Goal: Task Accomplishment & Management: Complete application form

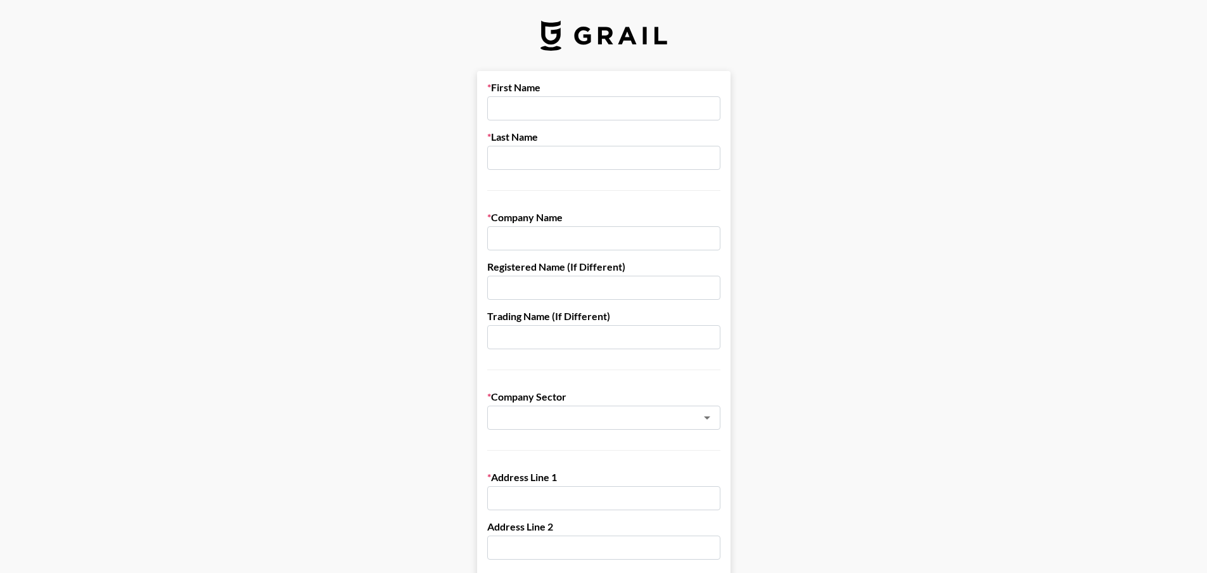
click at [541, 111] on input "text" at bounding box center [603, 108] width 233 height 24
type input "[PERSON_NAME]"
click at [537, 156] on input "text" at bounding box center [603, 158] width 233 height 24
type input "[PERSON_NAME]"
click at [537, 237] on input "text" at bounding box center [603, 238] width 233 height 24
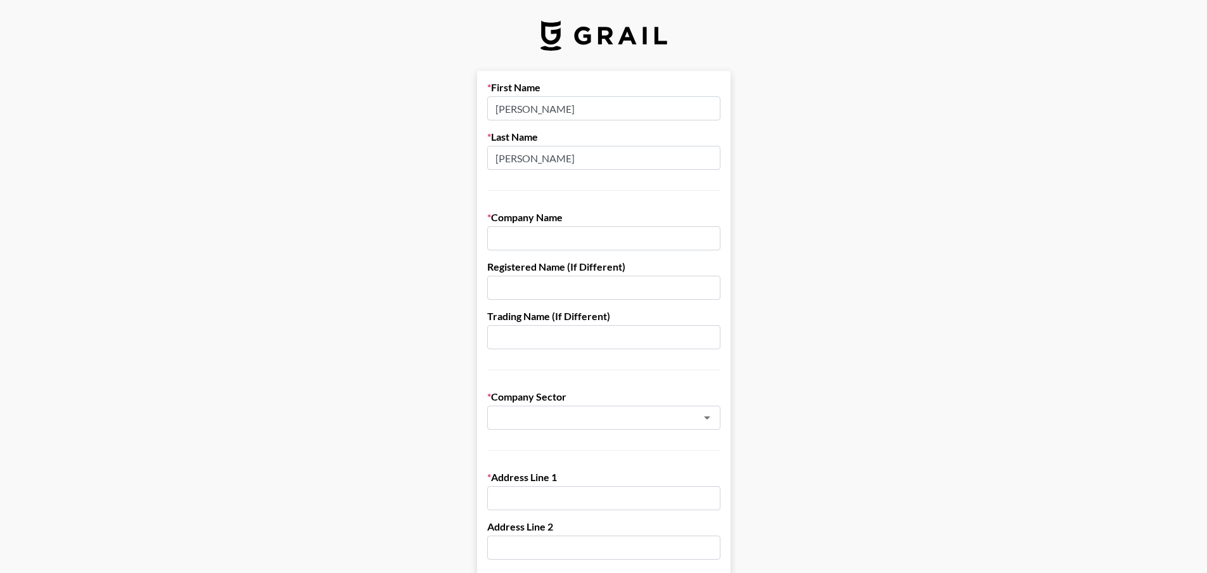
click at [544, 242] on input "text" at bounding box center [603, 238] width 233 height 24
paste input "XIBOR LIMITED"
type input "XIBOR LIMITED"
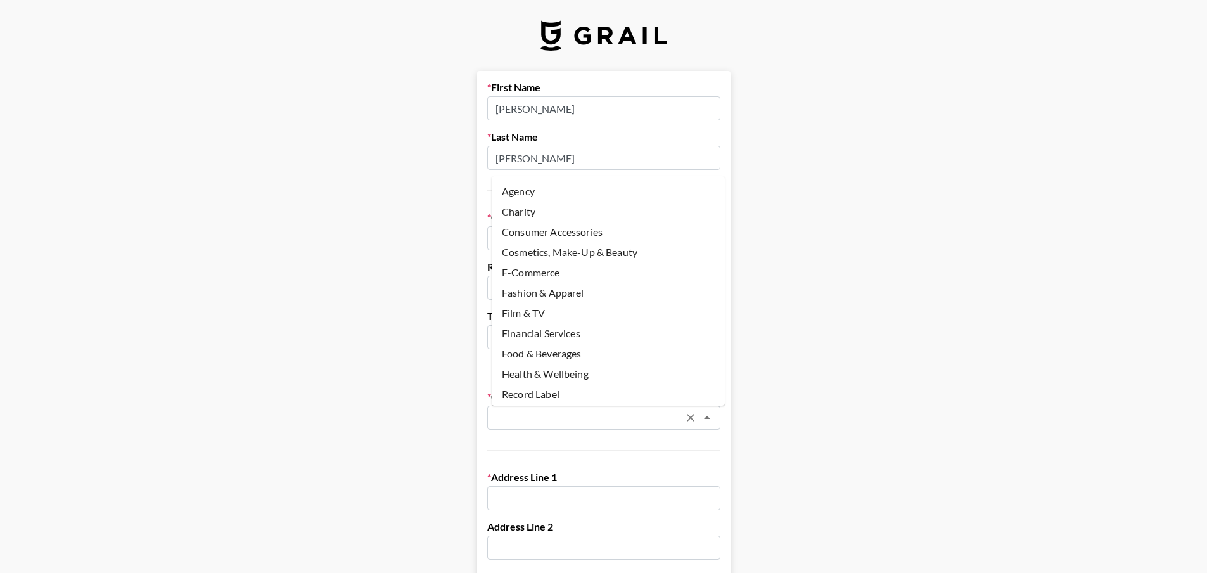
click at [532, 414] on input "text" at bounding box center [587, 418] width 184 height 15
click at [559, 288] on li "Fashion & Apparel" at bounding box center [608, 293] width 233 height 20
type input "Fashion & Apparel"
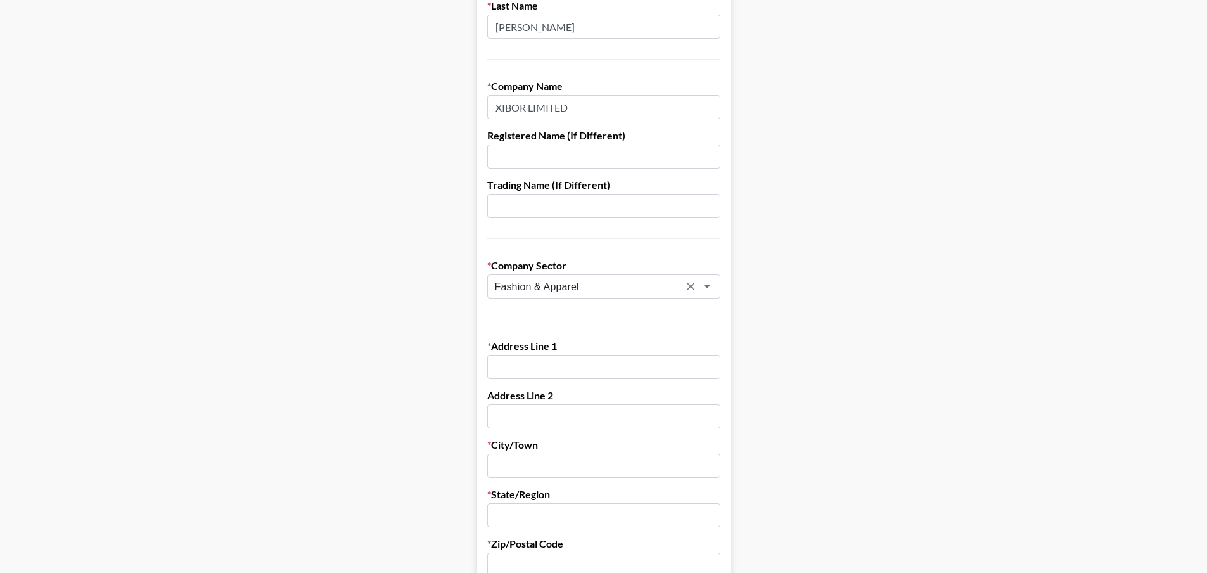
scroll to position [167, 0]
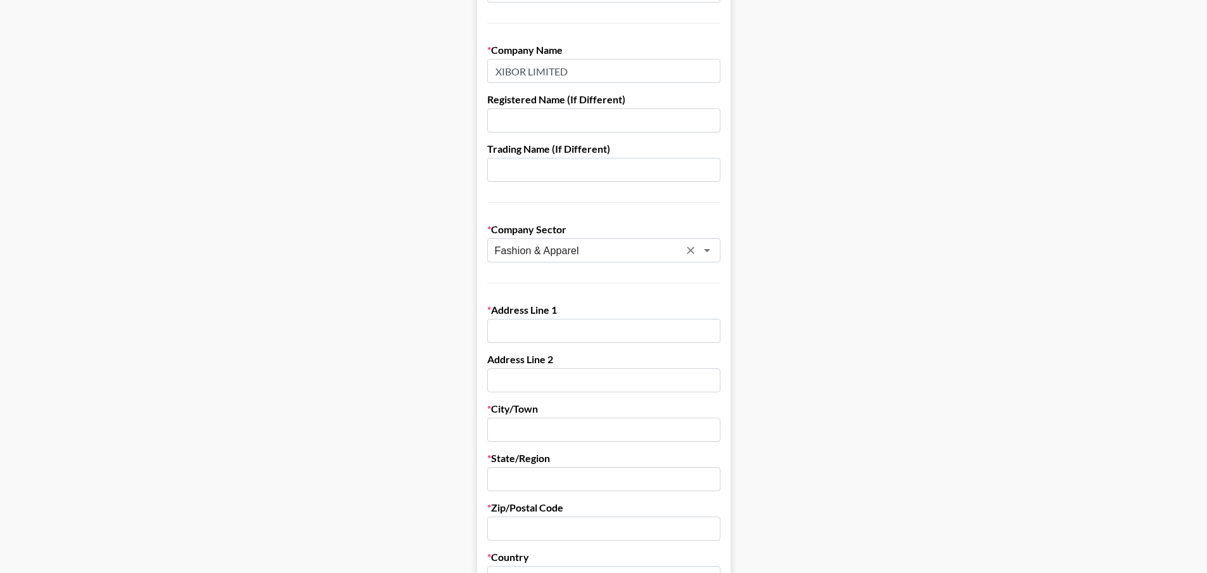
click at [541, 329] on input "text" at bounding box center [603, 331] width 233 height 24
paste input "[STREET_ADDRESS][PERSON_NAME][PERSON_NAME][PERSON_NAME]"
type input "[STREET_ADDRESS][PERSON_NAME][PERSON_NAME][PERSON_NAME]"
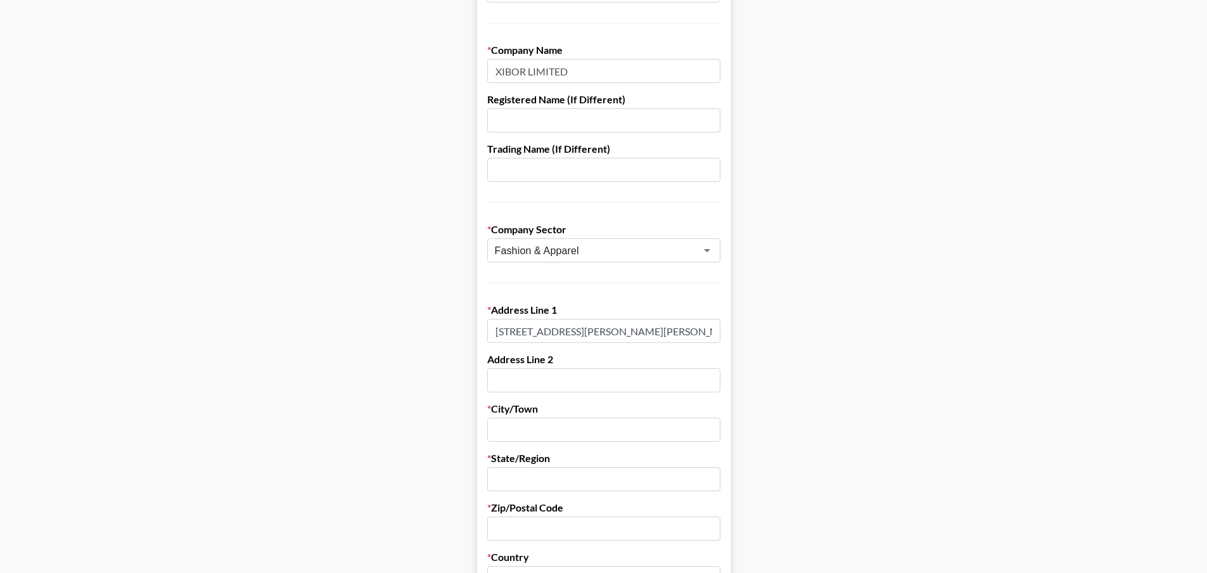
click at [525, 431] on input "text" at bounding box center [603, 430] width 233 height 24
drag, startPoint x: 590, startPoint y: 430, endPoint x: 469, endPoint y: 429, distance: 120.4
click at [469, 429] on main "First Name [PERSON_NAME] Last Name [PERSON_NAME] Company Name XIBOR LIMITED Reg…" at bounding box center [603, 451] width 1187 height 1094
type input "[GEOGRAPHIC_DATA]"
click at [525, 475] on input "text" at bounding box center [603, 479] width 233 height 24
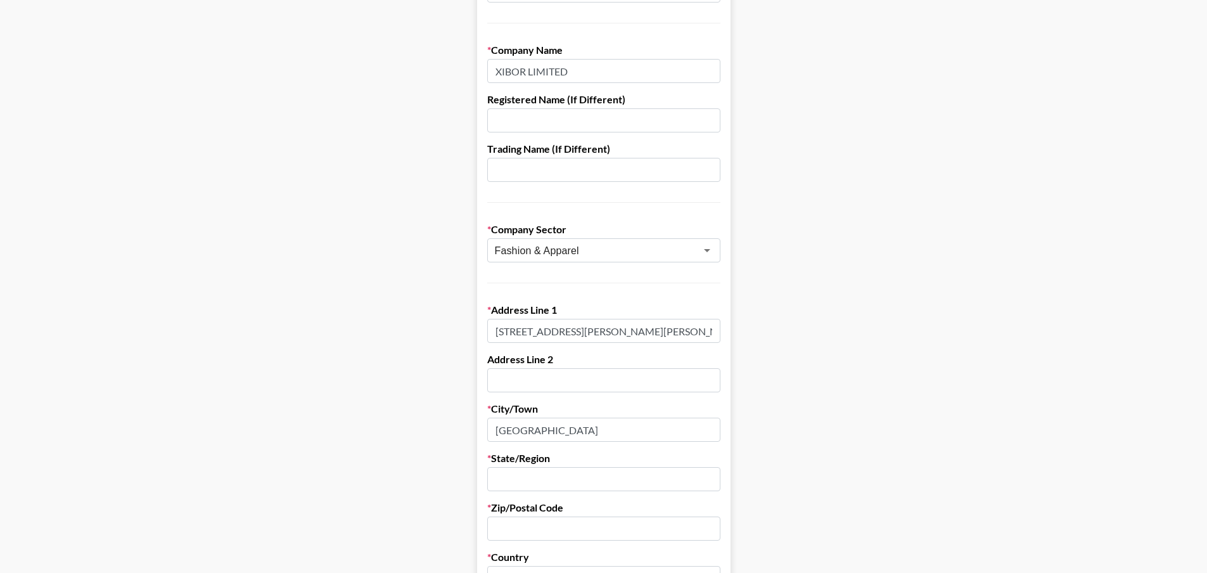
paste input "[GEOGRAPHIC_DATA]"
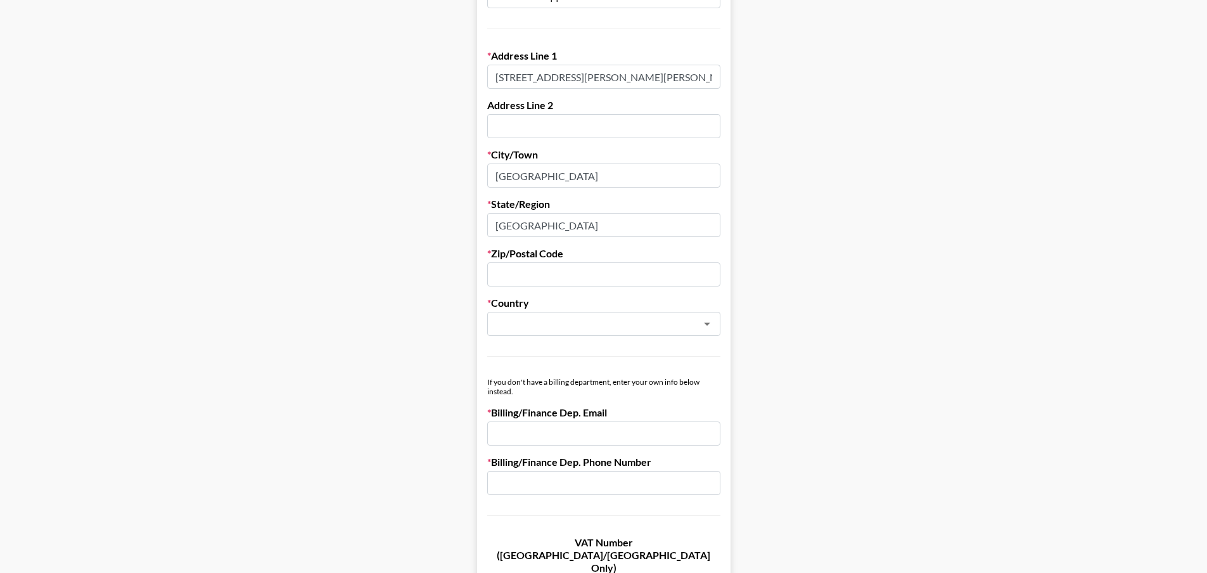
scroll to position [425, 0]
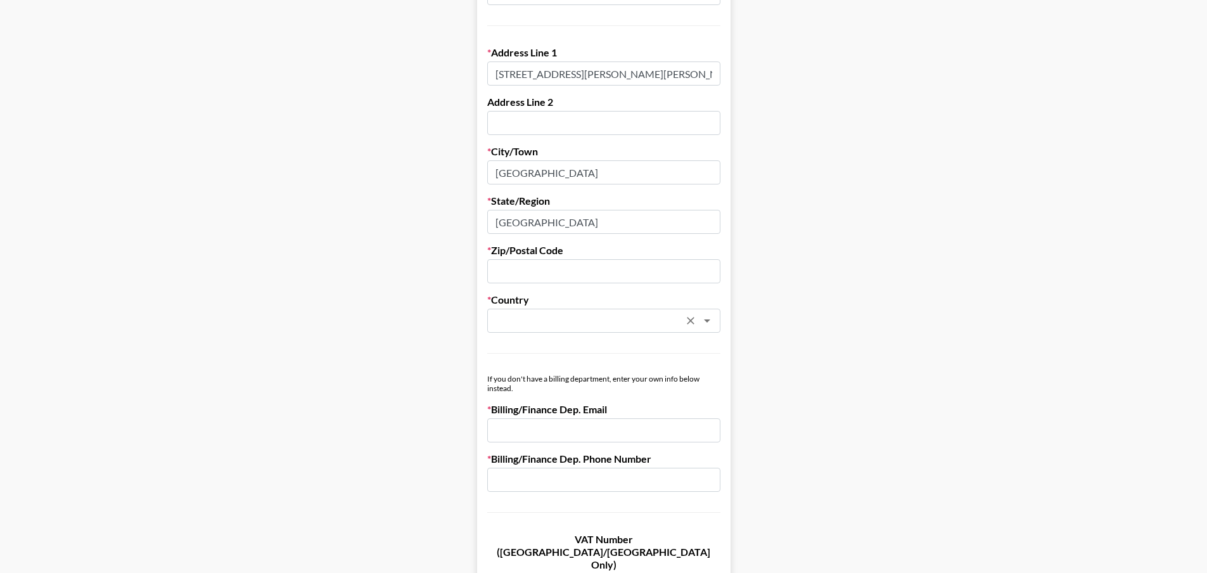
type input "[GEOGRAPHIC_DATA]"
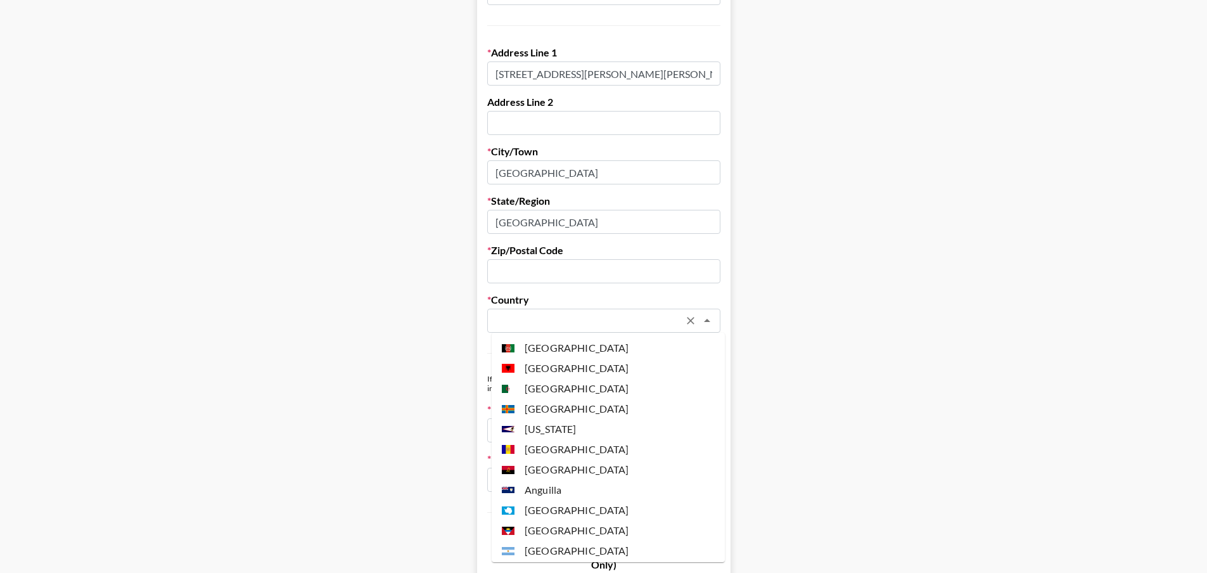
click at [622, 323] on input "text" at bounding box center [587, 321] width 184 height 15
paste input "[GEOGRAPHIC_DATA]"
type input "[GEOGRAPHIC_DATA]"
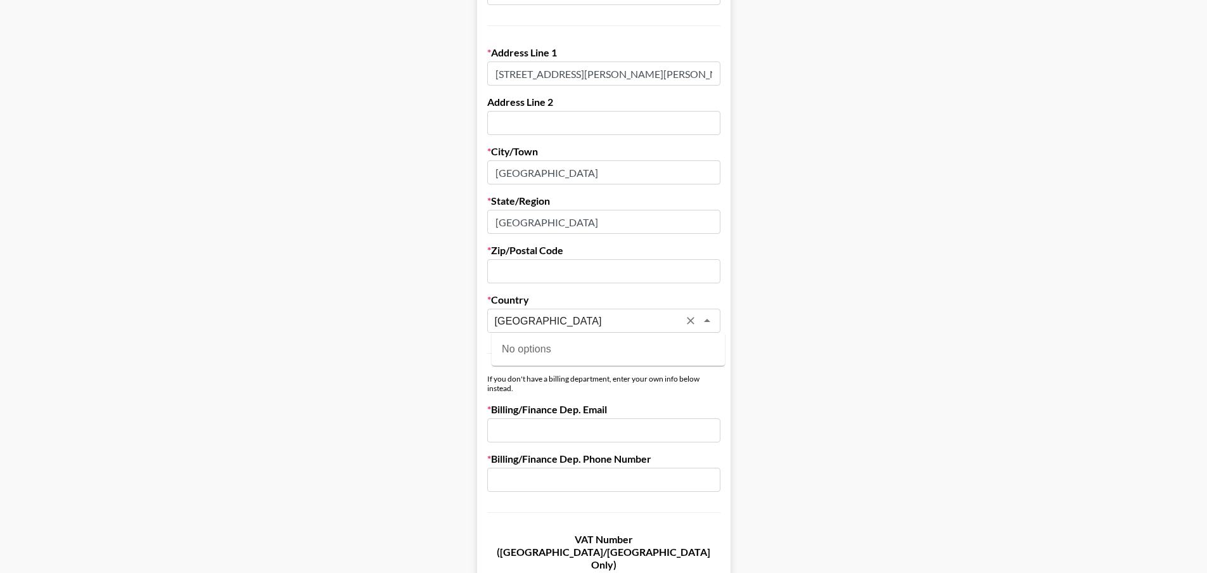
click at [693, 318] on icon "Clear" at bounding box center [691, 321] width 8 height 8
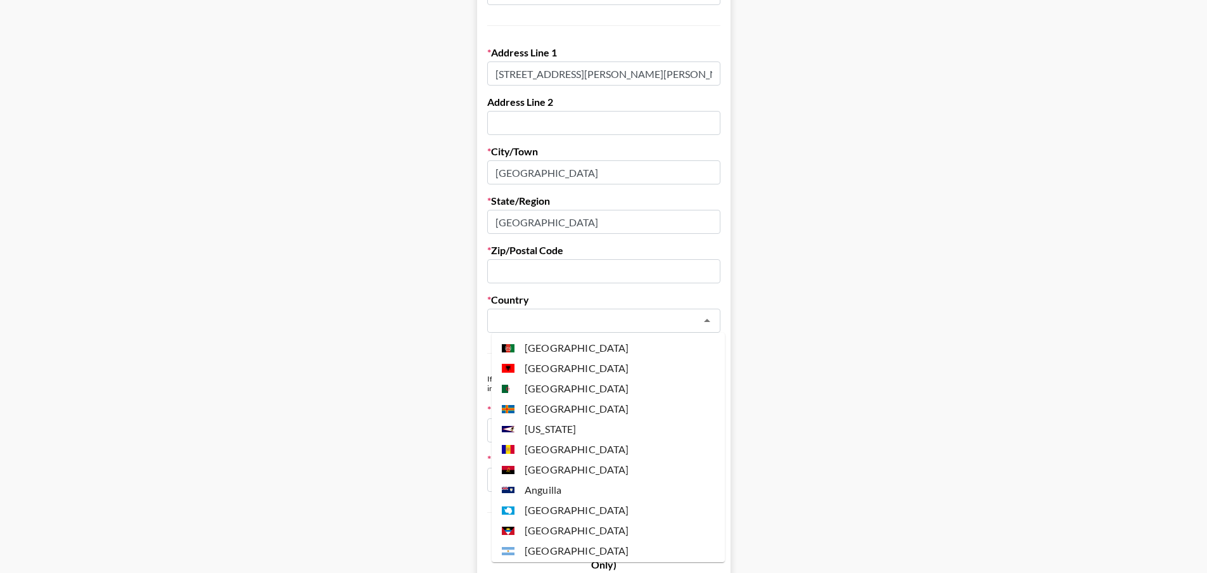
click at [625, 317] on input "text" at bounding box center [595, 321] width 201 height 15
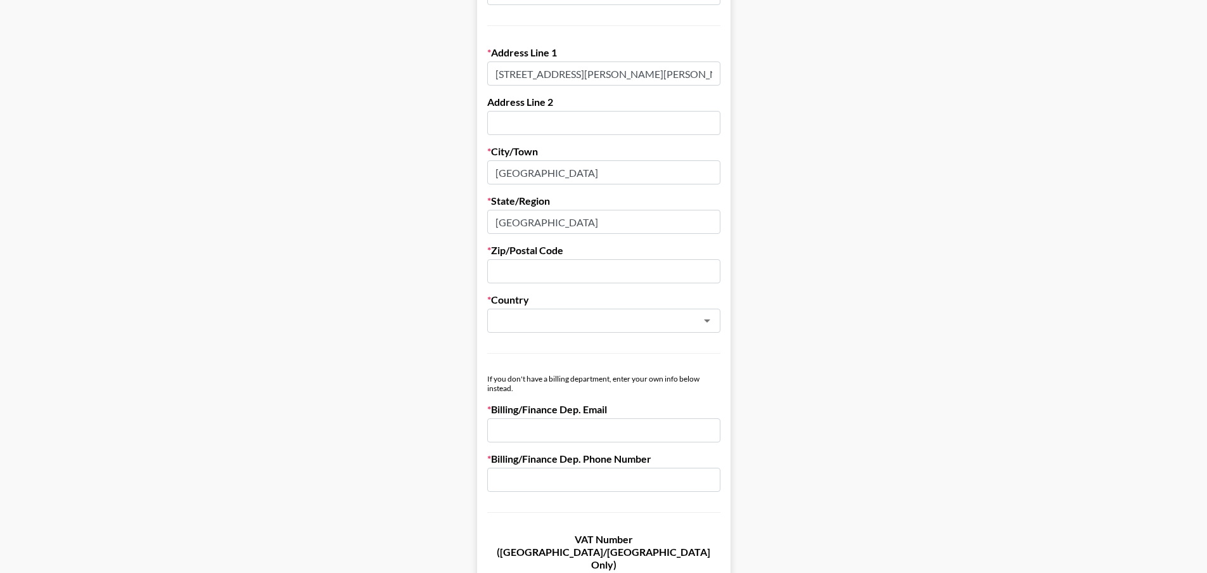
click at [625, 317] on input "text" at bounding box center [595, 321] width 201 height 15
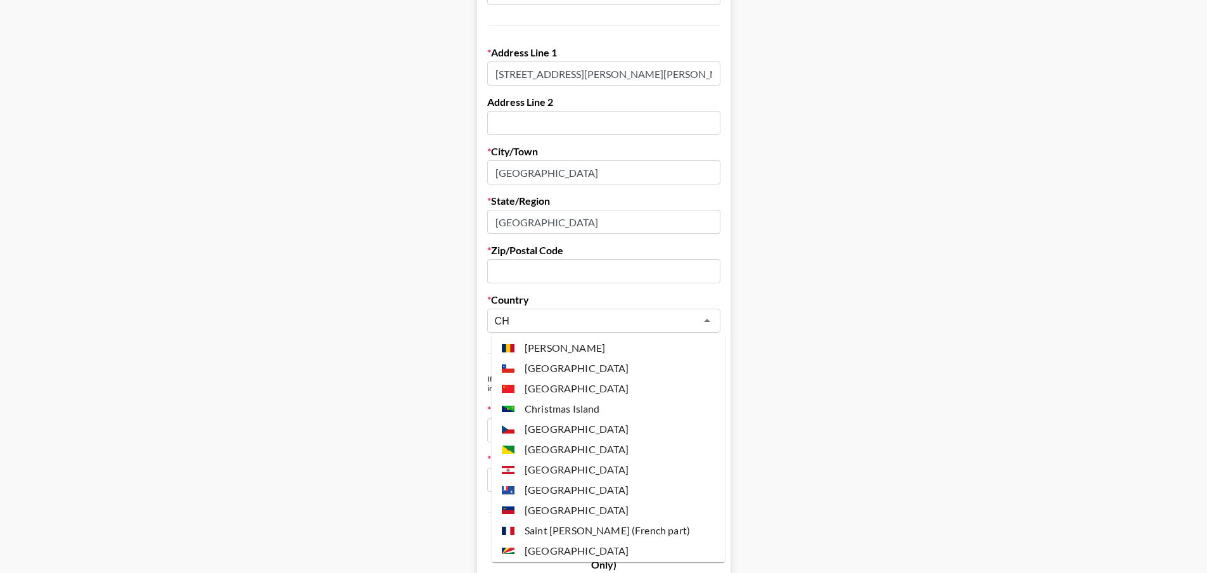
click at [589, 387] on li "[GEOGRAPHIC_DATA]" at bounding box center [608, 388] width 233 height 20
type input "[GEOGRAPHIC_DATA]"
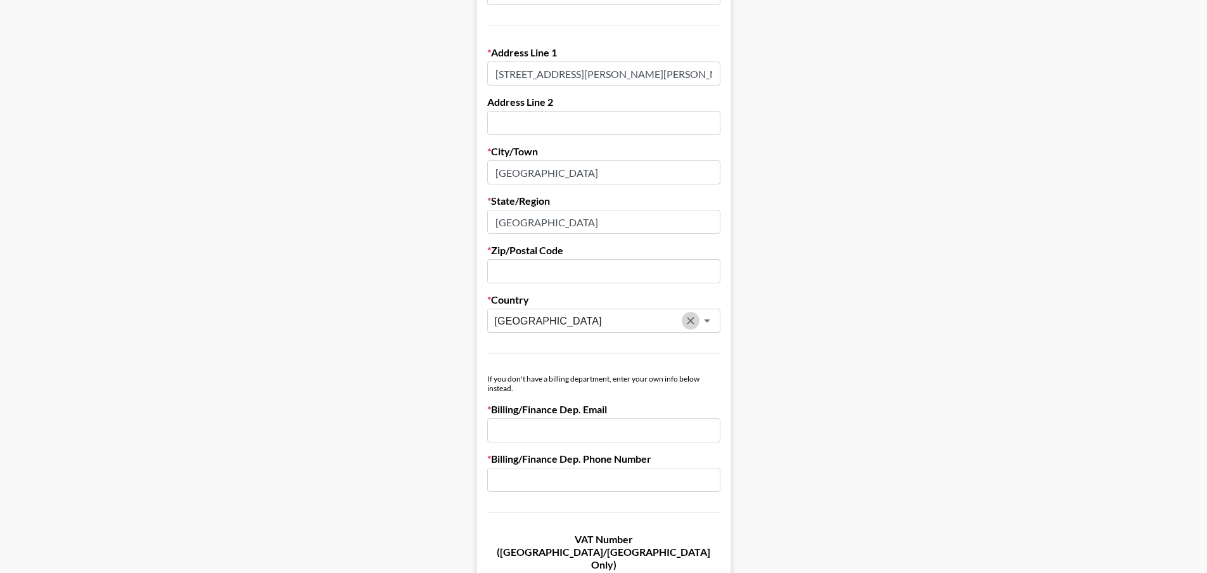
click at [694, 321] on icon "Clear" at bounding box center [691, 321] width 8 height 8
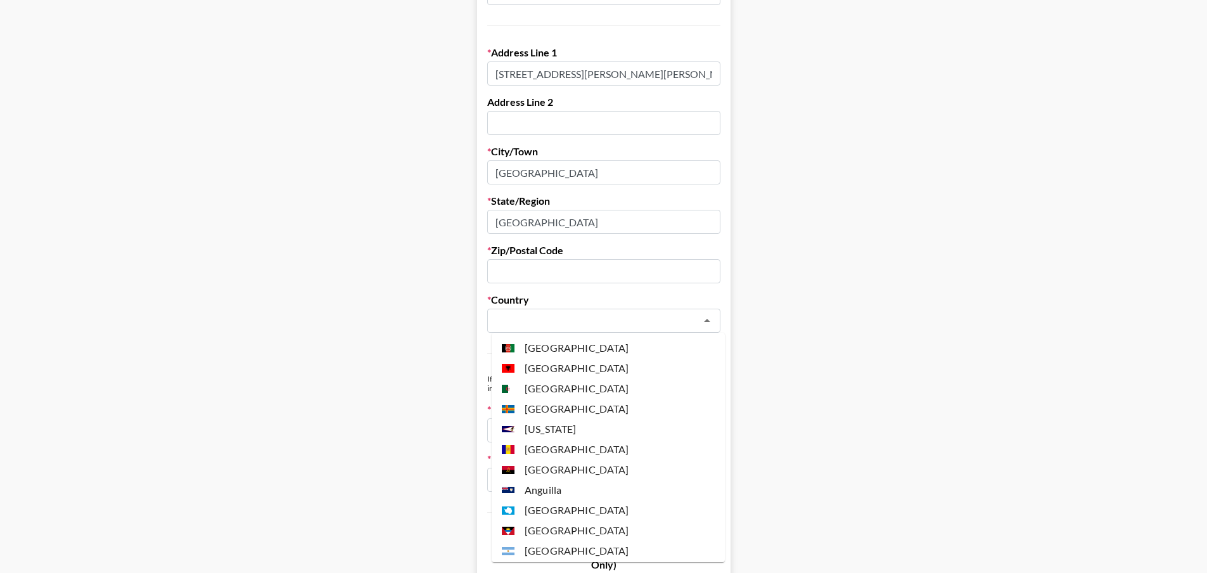
click at [626, 315] on input "text" at bounding box center [595, 321] width 201 height 15
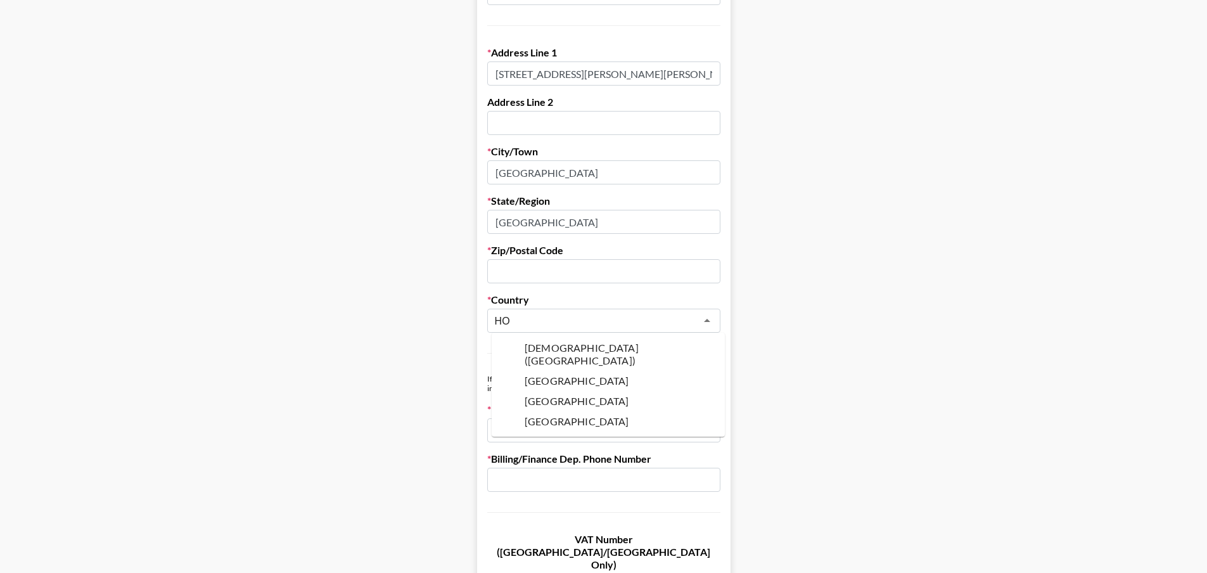
click at [596, 391] on li "[GEOGRAPHIC_DATA]" at bounding box center [608, 401] width 233 height 20
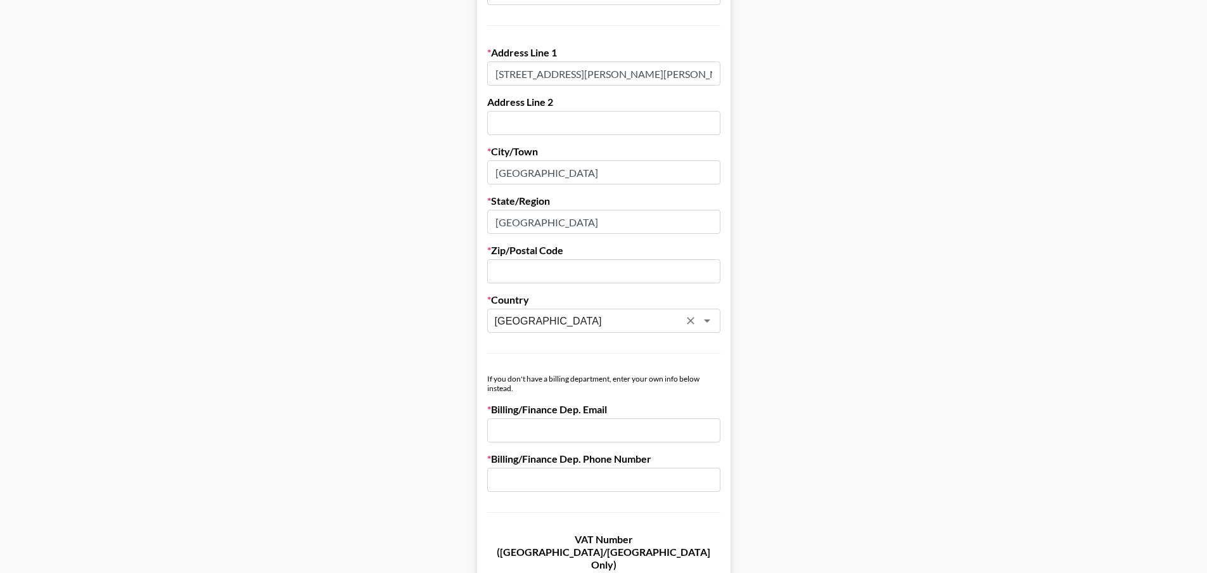
type input "[GEOGRAPHIC_DATA]"
click at [560, 440] on input "email" at bounding box center [603, 430] width 233 height 24
click at [560, 432] on input "email" at bounding box center [603, 430] width 233 height 24
paste input "[PERSON_NAME][EMAIL_ADDRESS][DOMAIN_NAME]"
type input "[PERSON_NAME][EMAIL_ADDRESS][DOMAIN_NAME]"
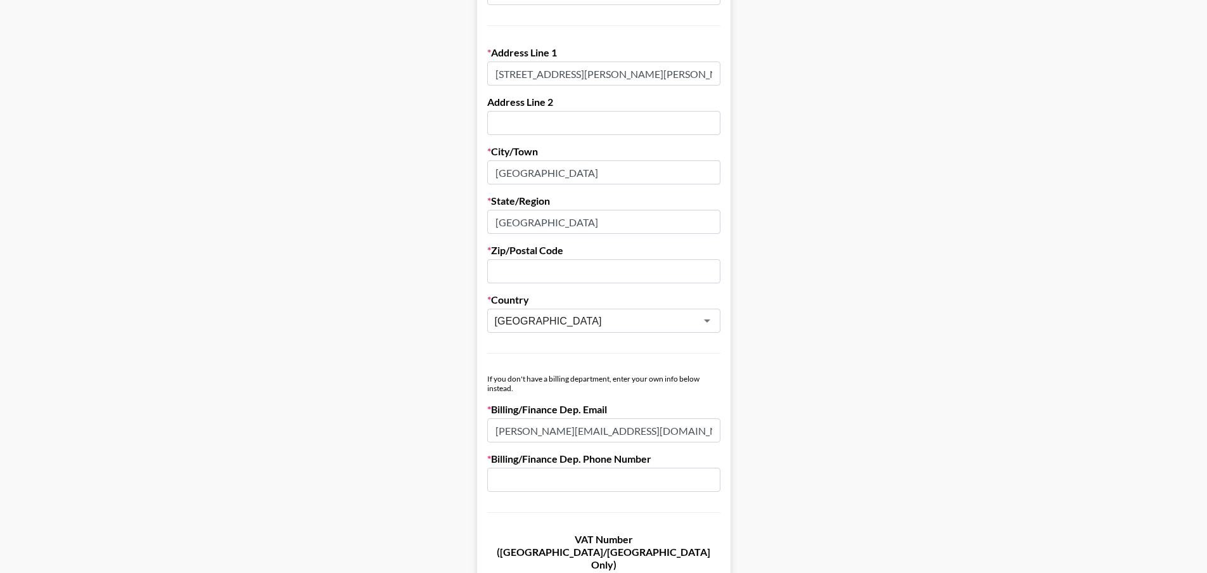
click at [554, 478] on input "text" at bounding box center [603, 480] width 233 height 24
click at [521, 507] on form "First Name [PERSON_NAME] Last Name [PERSON_NAME] Company Name XIBOR LIMITED Reg…" at bounding box center [603, 193] width 253 height 1094
click at [521, 485] on input "text" at bounding box center [603, 480] width 233 height 24
click at [529, 518] on form "First Name [PERSON_NAME] Last Name [PERSON_NAME] Company Name XIBOR LIMITED Reg…" at bounding box center [603, 193] width 253 height 1094
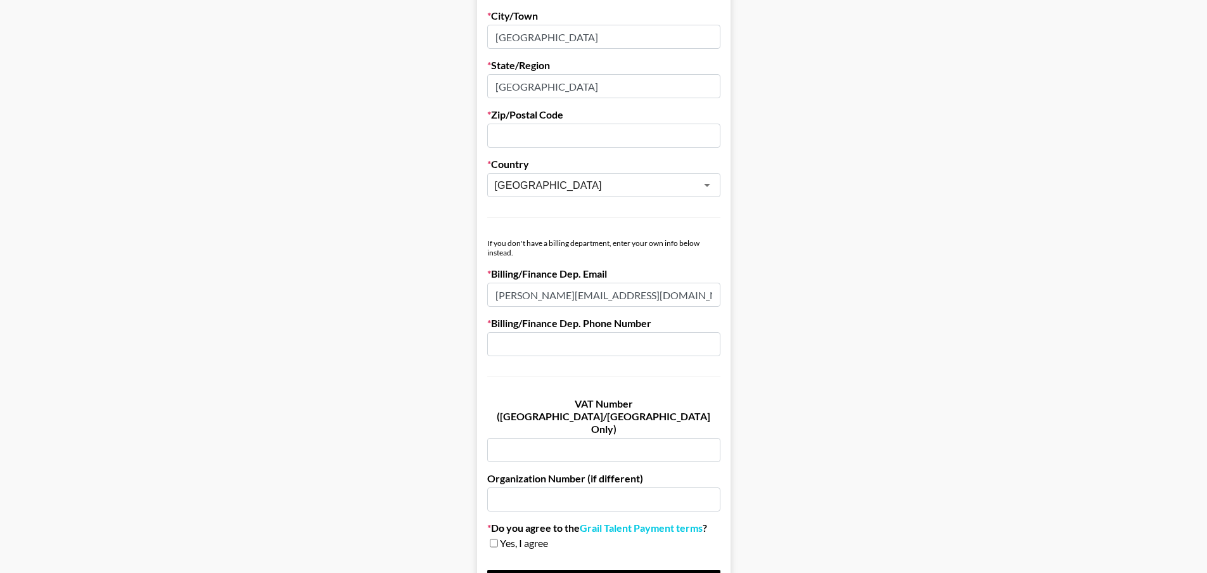
scroll to position [574, 0]
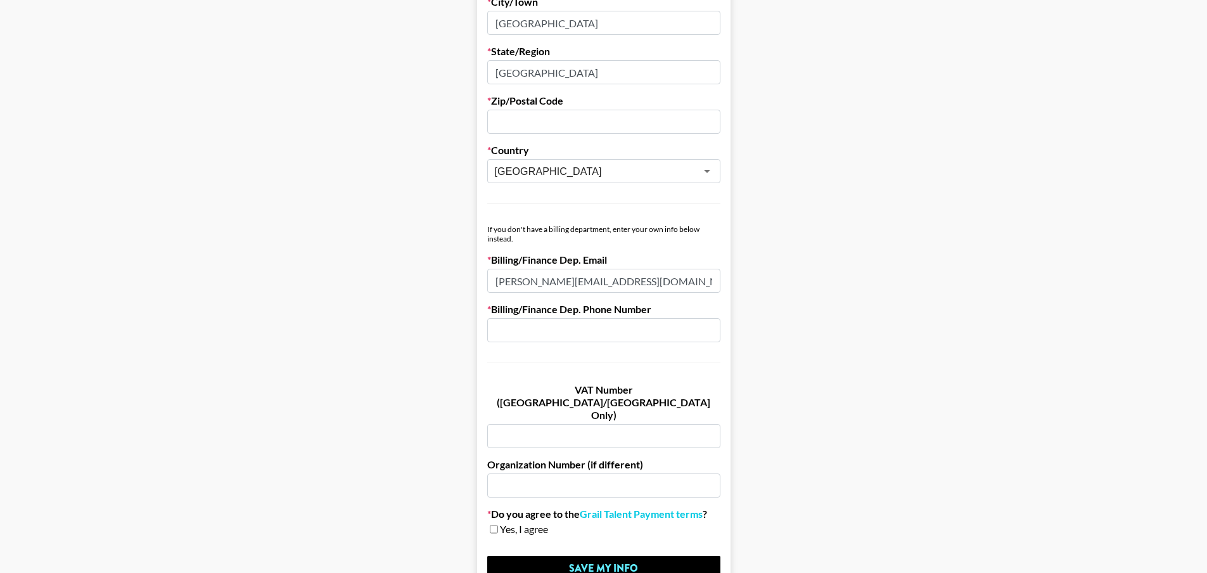
click at [498, 525] on input "checkbox" at bounding box center [494, 529] width 8 height 9
checkbox input "true"
click at [519, 331] on input "text" at bounding box center [603, 330] width 233 height 24
type input "[PHONE_NUMBER]"
click at [615, 556] on input "Save My Info" at bounding box center [603, 568] width 233 height 25
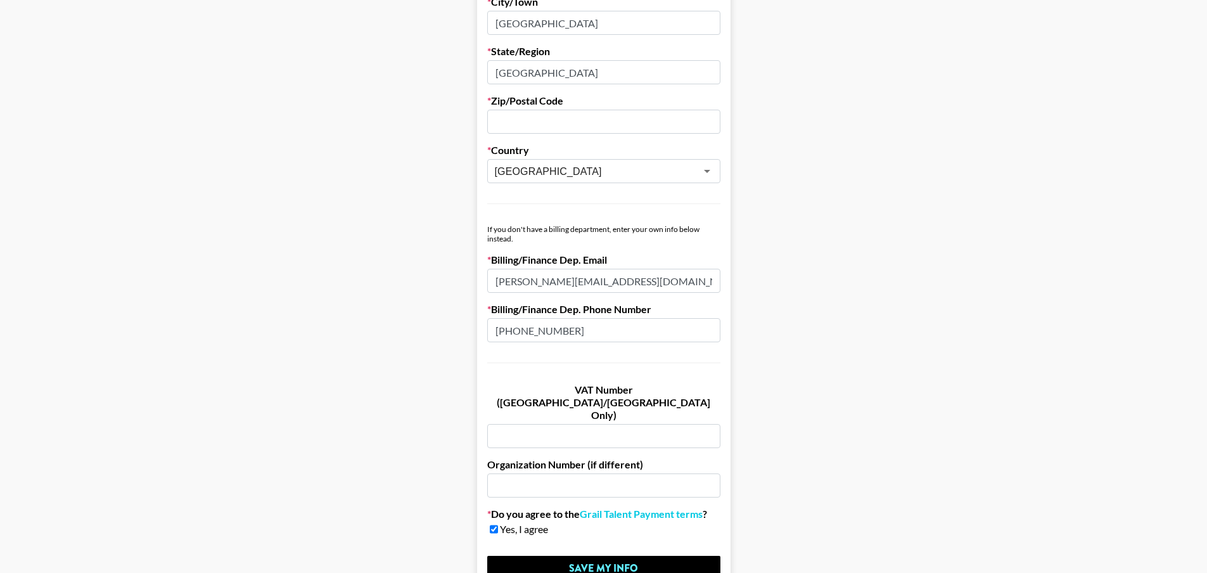
click at [552, 124] on input "text" at bounding box center [603, 122] width 233 height 24
type input "00000"
click at [622, 556] on input "Save My Info" at bounding box center [603, 568] width 233 height 25
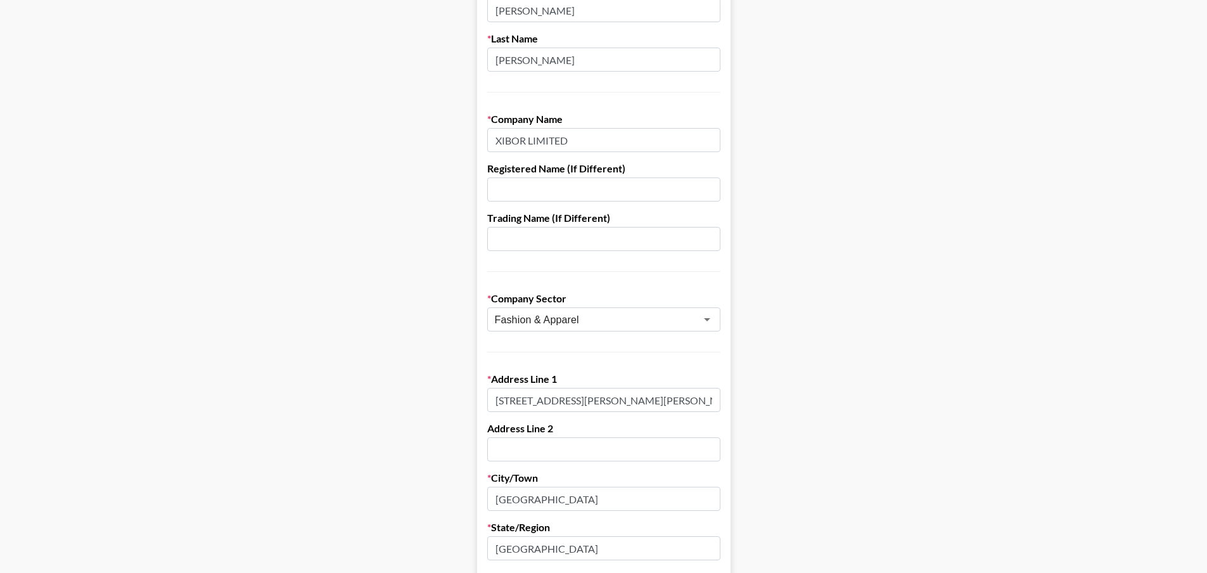
scroll to position [86, 0]
